Goal: Information Seeking & Learning: Compare options

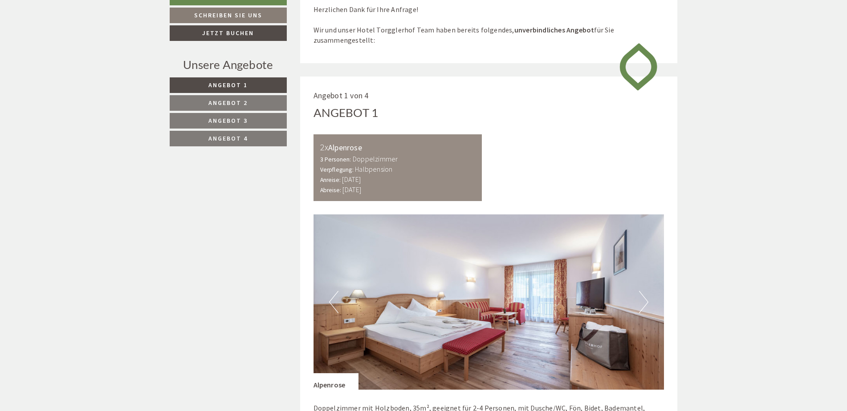
scroll to position [623, 0]
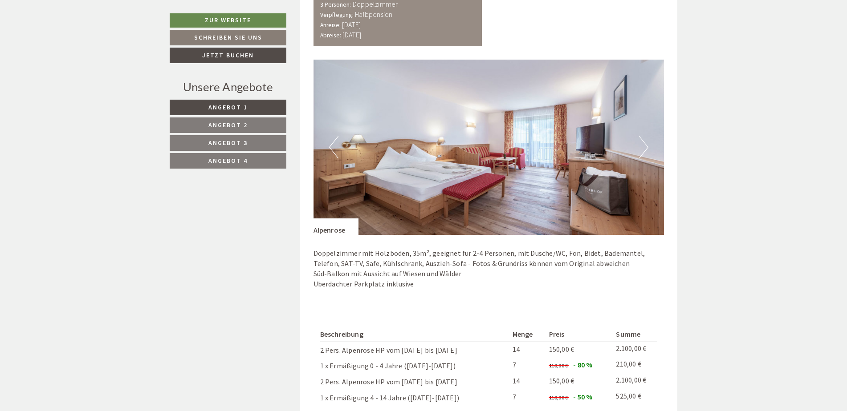
click at [239, 122] on span "Angebot 2" at bounding box center [227, 125] width 39 height 8
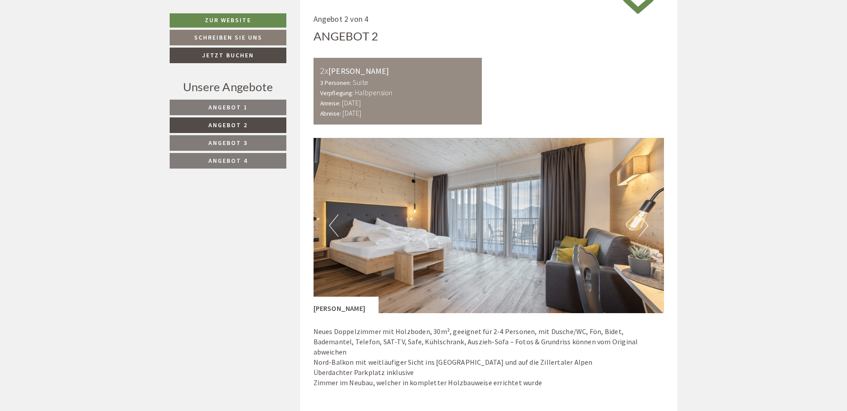
click at [241, 132] on link "Angebot 2" at bounding box center [228, 126] width 117 height 16
click at [243, 144] on span "Angebot 3" at bounding box center [227, 143] width 39 height 8
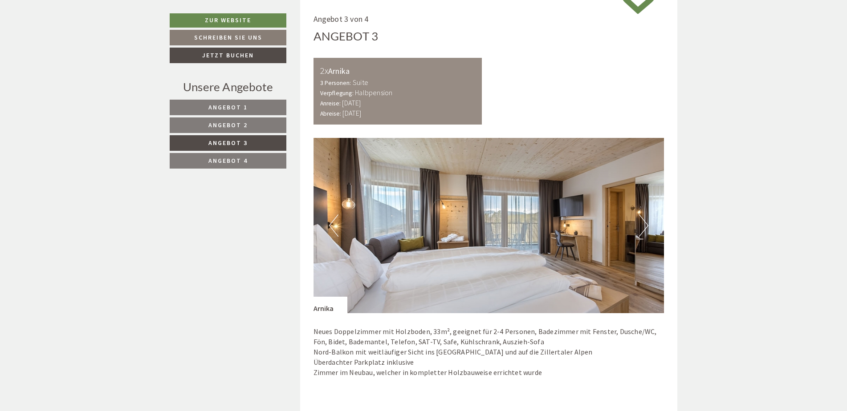
click at [242, 153] on link "Angebot 4" at bounding box center [228, 161] width 117 height 16
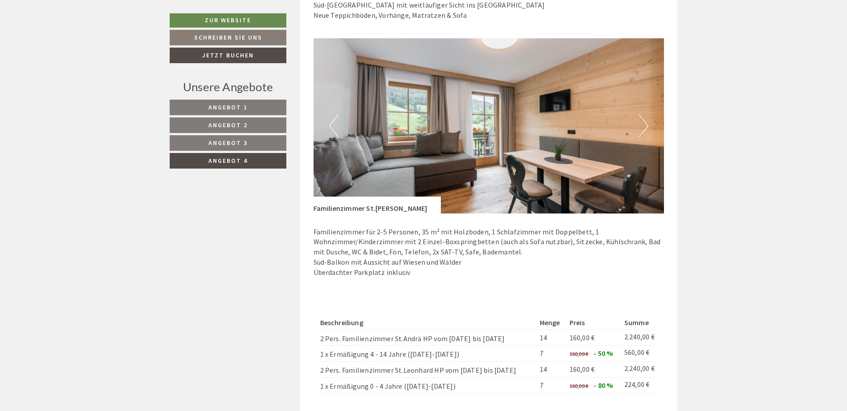
scroll to position [1035, 0]
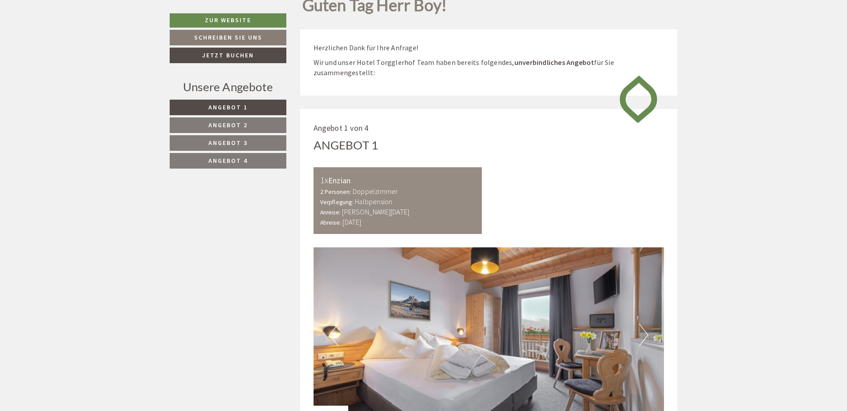
scroll to position [490, 0]
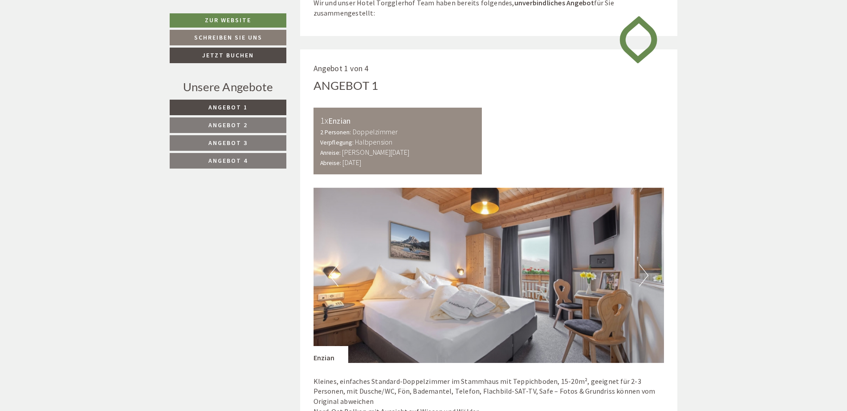
click at [239, 124] on span "Angebot 2" at bounding box center [227, 125] width 39 height 8
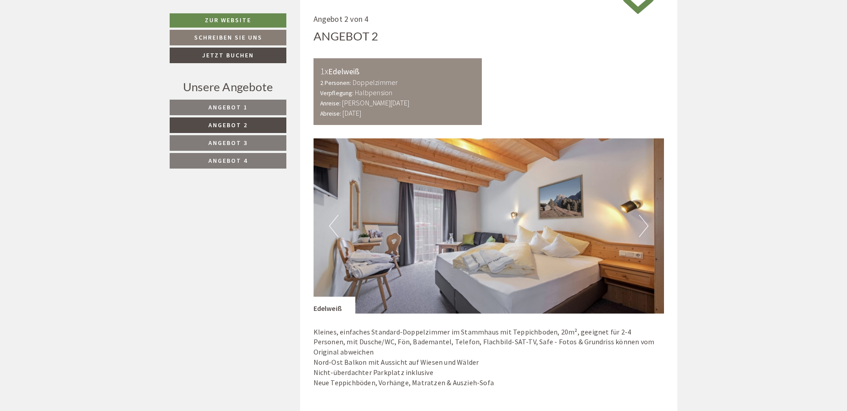
click at [245, 136] on link "Angebot 3" at bounding box center [228, 143] width 117 height 16
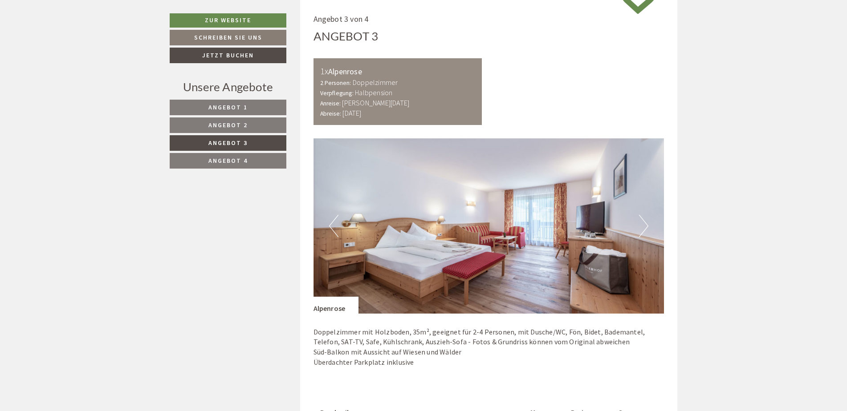
click at [248, 148] on link "Angebot 3" at bounding box center [228, 143] width 117 height 16
click at [231, 156] on link "Angebot 4" at bounding box center [228, 161] width 117 height 16
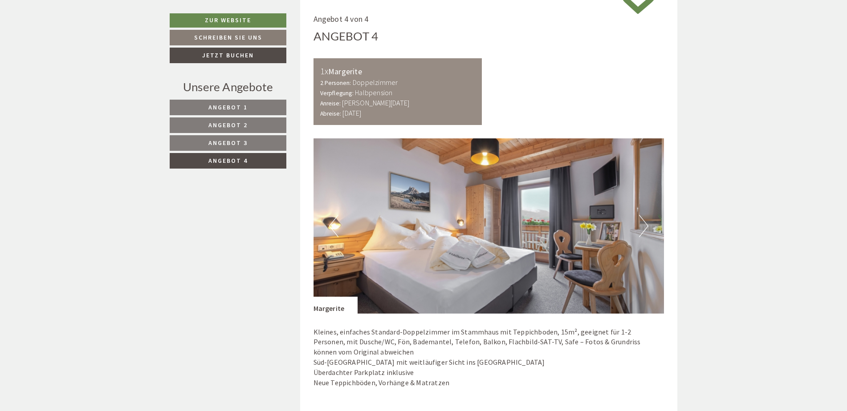
click at [239, 142] on span "Angebot 3" at bounding box center [227, 143] width 39 height 8
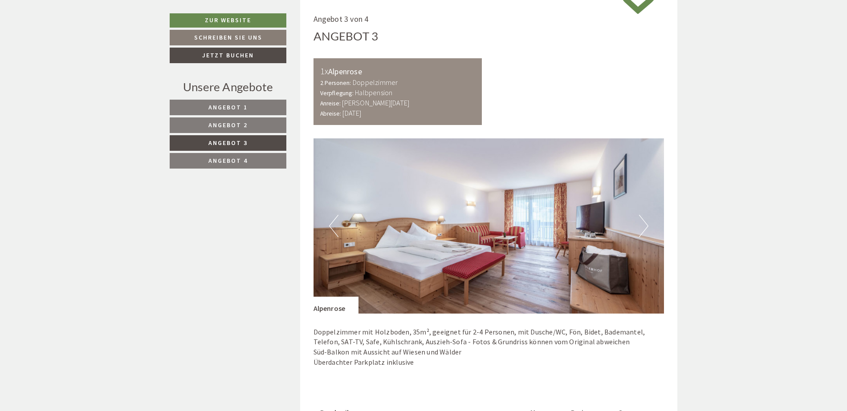
click at [235, 127] on span "Angebot 2" at bounding box center [227, 125] width 39 height 8
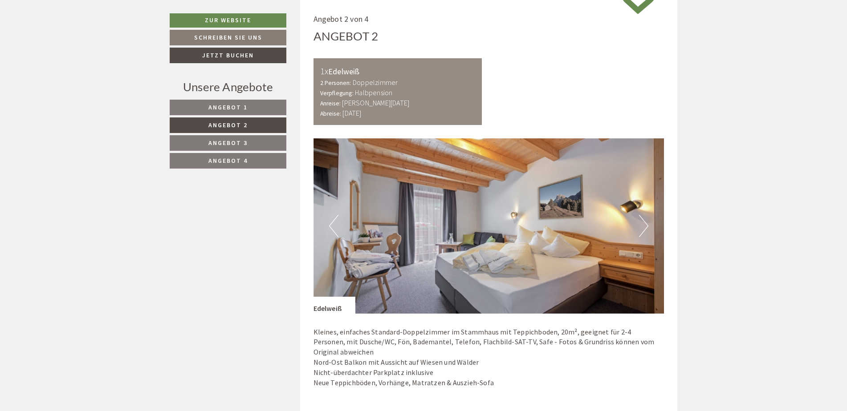
click at [235, 114] on link "Angebot 1" at bounding box center [228, 108] width 117 height 16
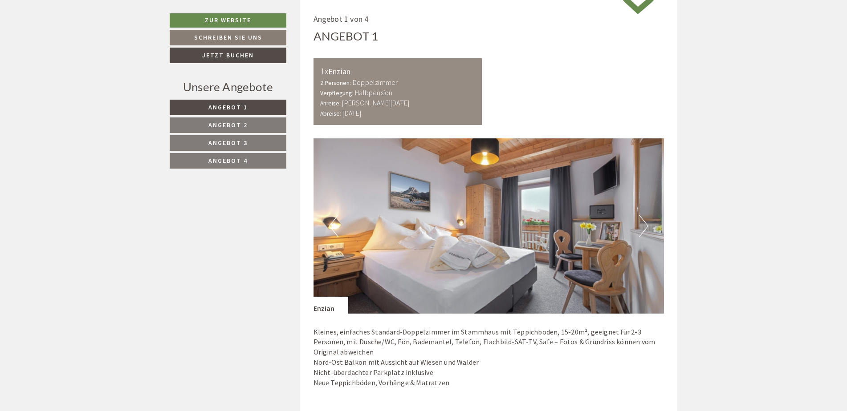
click at [235, 134] on nav "Angebot 1 Angebot 2 Angebot 3 Angebot 4" at bounding box center [229, 134] width 119 height 69
click at [235, 126] on span "Angebot 2" at bounding box center [227, 125] width 39 height 8
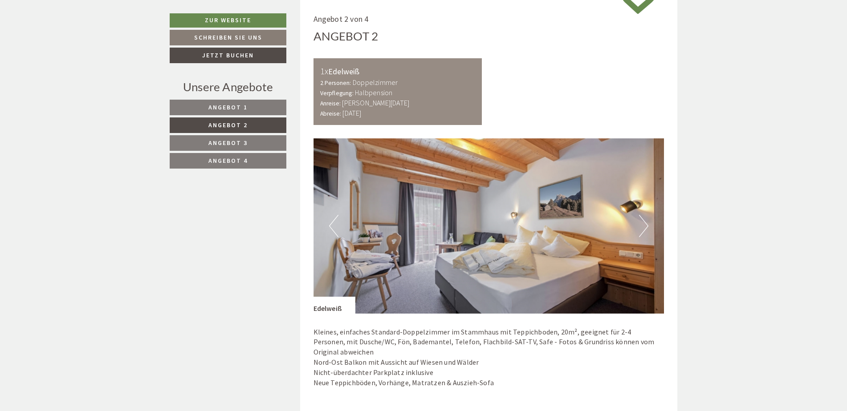
click at [233, 139] on span "Angebot 3" at bounding box center [227, 143] width 39 height 8
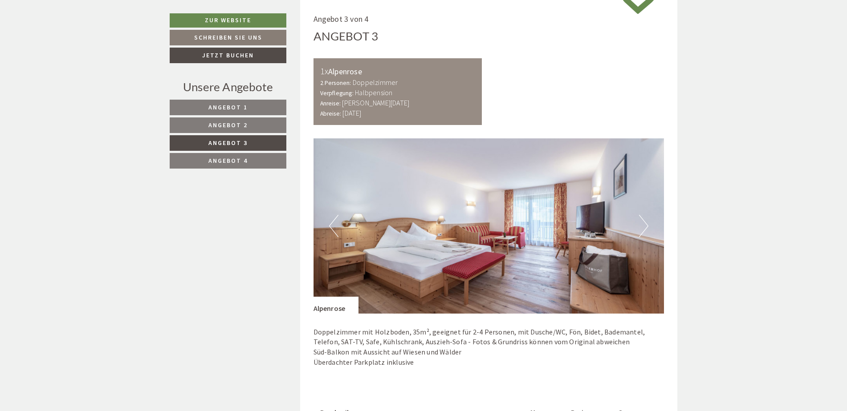
click at [233, 146] on span "Angebot 3" at bounding box center [227, 143] width 39 height 8
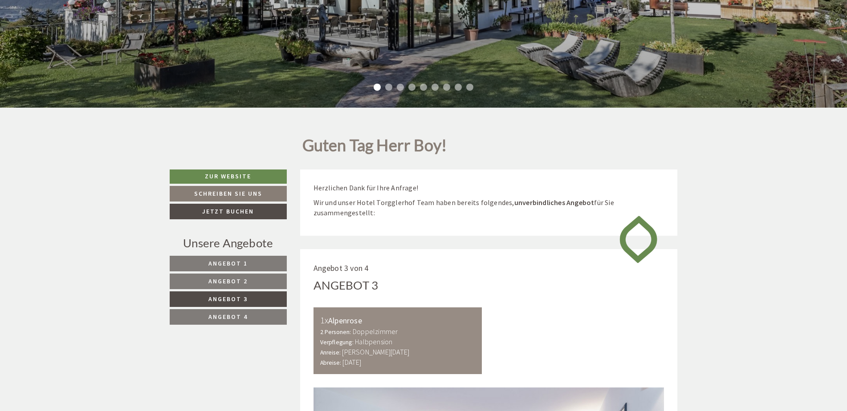
scroll to position [450, 0]
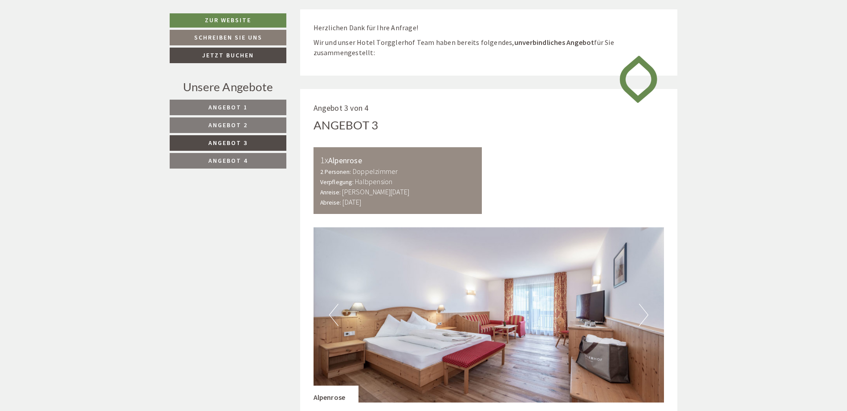
click at [236, 105] on span "Angebot 1" at bounding box center [227, 107] width 39 height 8
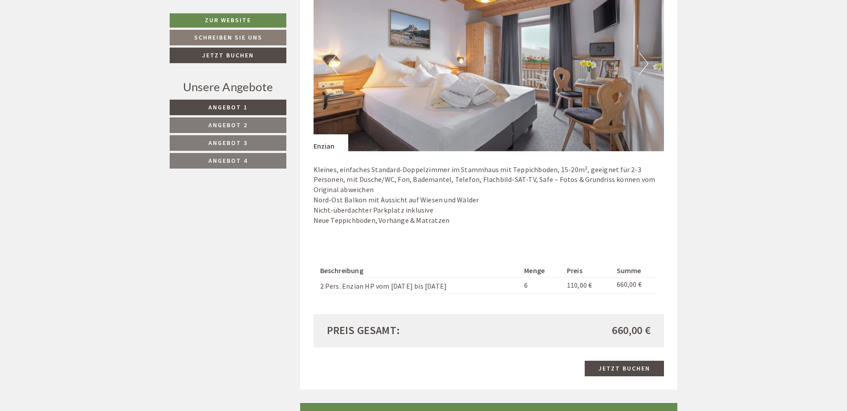
scroll to position [762, 0]
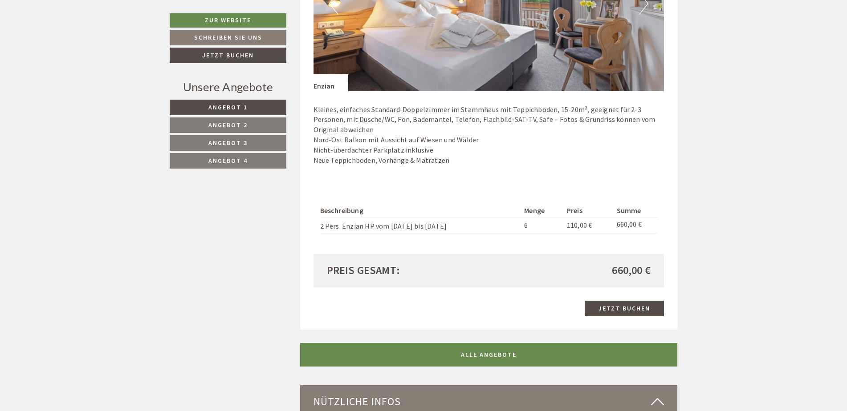
click at [243, 123] on span "Angebot 2" at bounding box center [227, 125] width 39 height 8
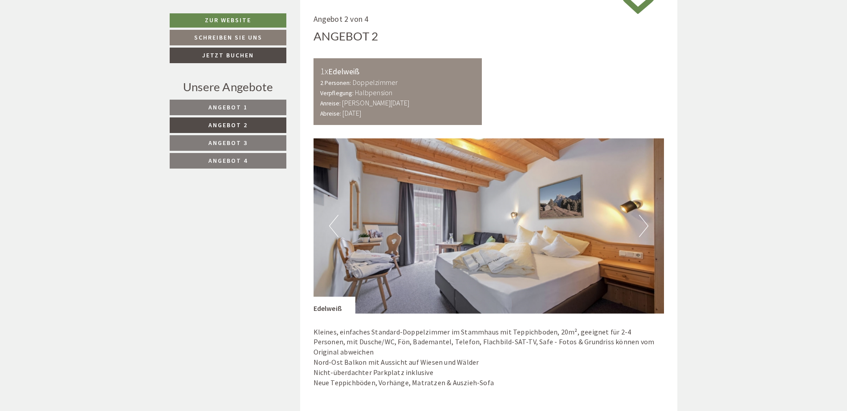
click at [227, 156] on link "Angebot 4" at bounding box center [228, 161] width 117 height 16
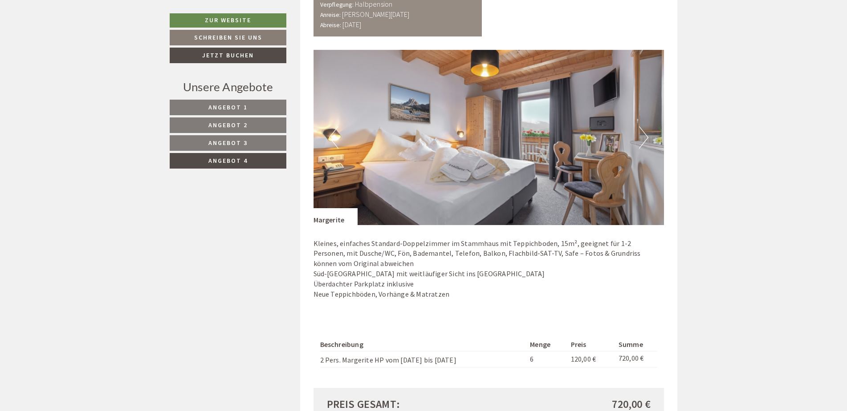
scroll to position [806, 0]
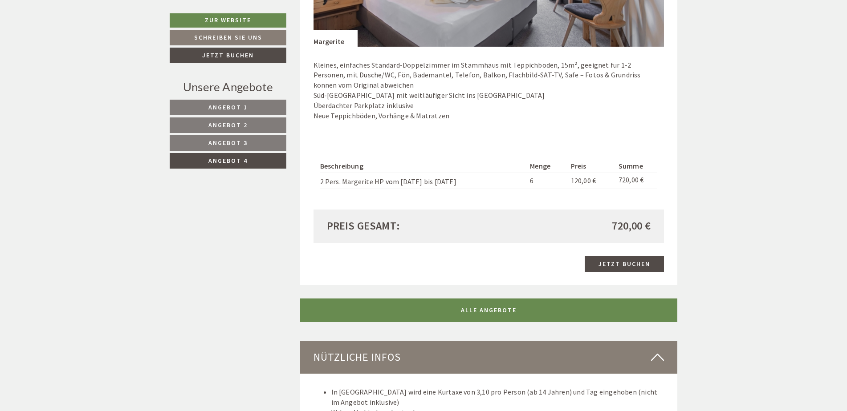
click at [243, 127] on span "Angebot 2" at bounding box center [227, 125] width 39 height 8
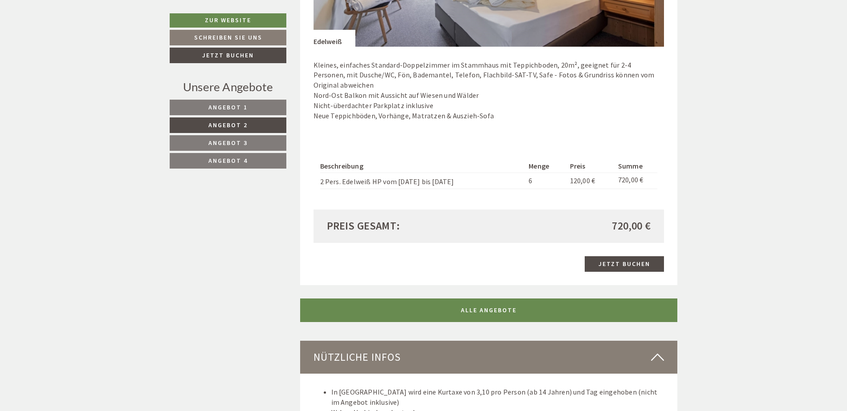
scroll to position [539, 0]
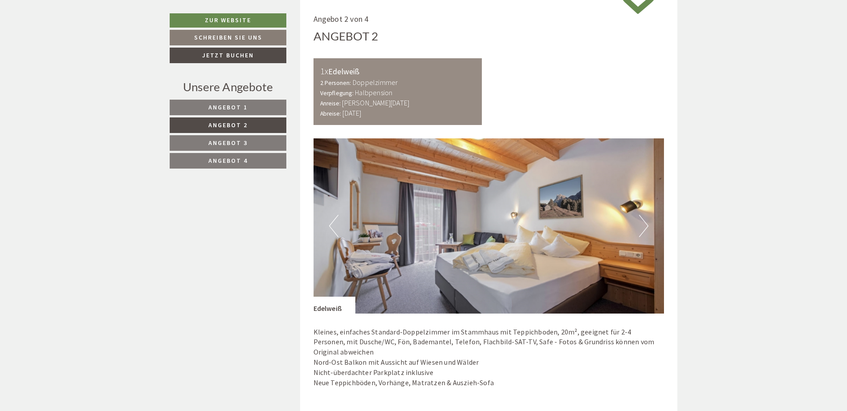
click at [249, 136] on link "Angebot 3" at bounding box center [228, 143] width 117 height 16
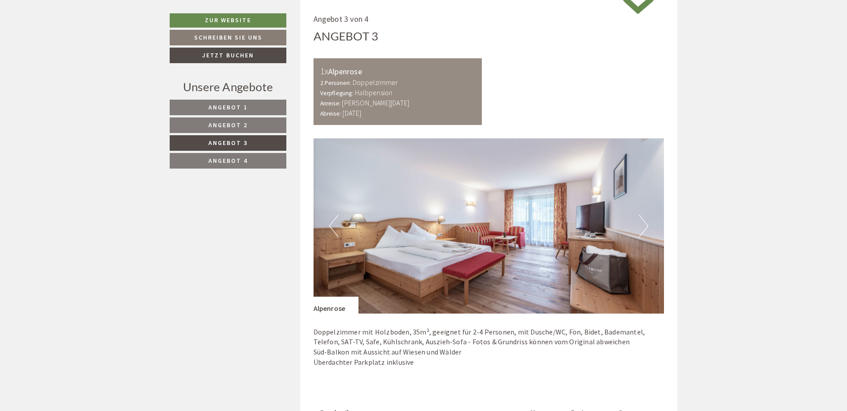
click at [239, 126] on span "Angebot 2" at bounding box center [227, 125] width 39 height 8
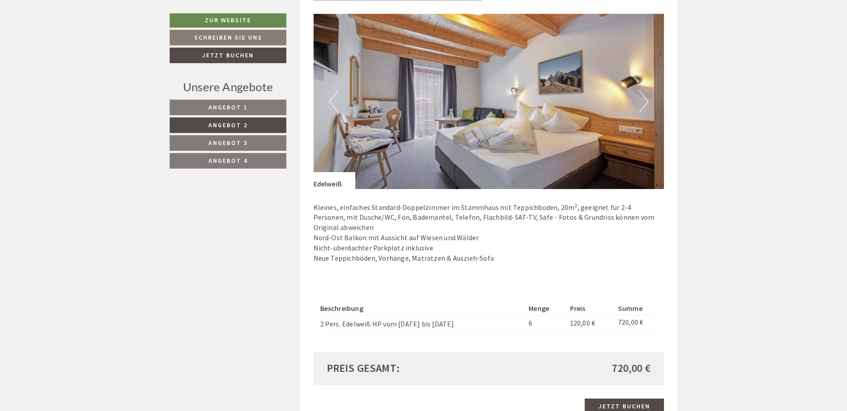
scroll to position [806, 0]
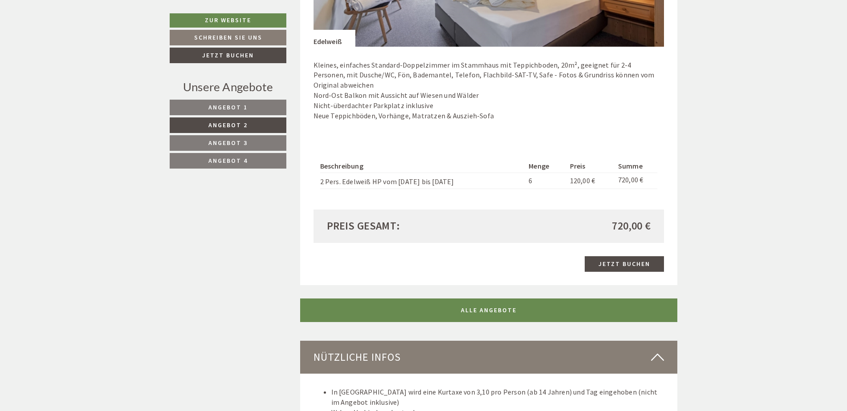
click at [213, 143] on span "Angebot 3" at bounding box center [227, 143] width 39 height 8
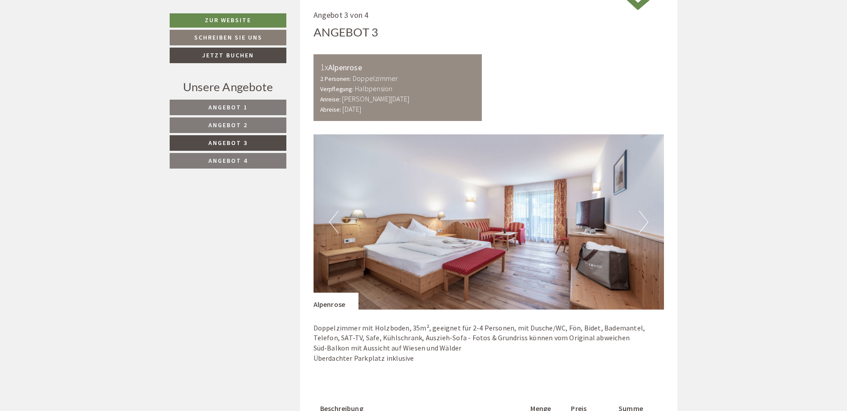
scroll to position [539, 0]
